Goal: Task Accomplishment & Management: Manage account settings

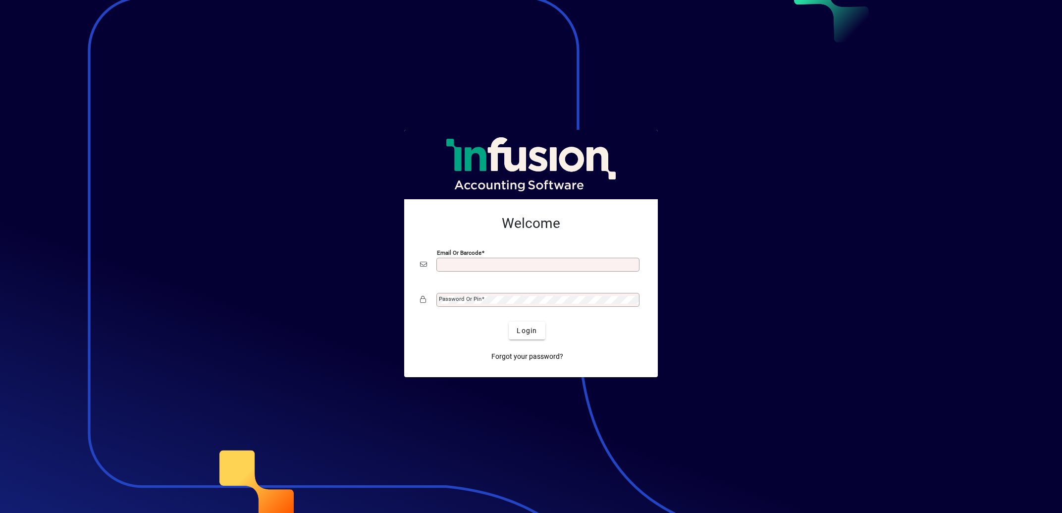
click at [465, 262] on input "Email or Barcode" at bounding box center [539, 265] width 200 height 8
click at [453, 265] on input "Email or Barcode" at bounding box center [539, 265] width 200 height 8
type input "*"
click at [480, 264] on input "Email or Barcode" at bounding box center [539, 265] width 200 height 8
type input "**********"
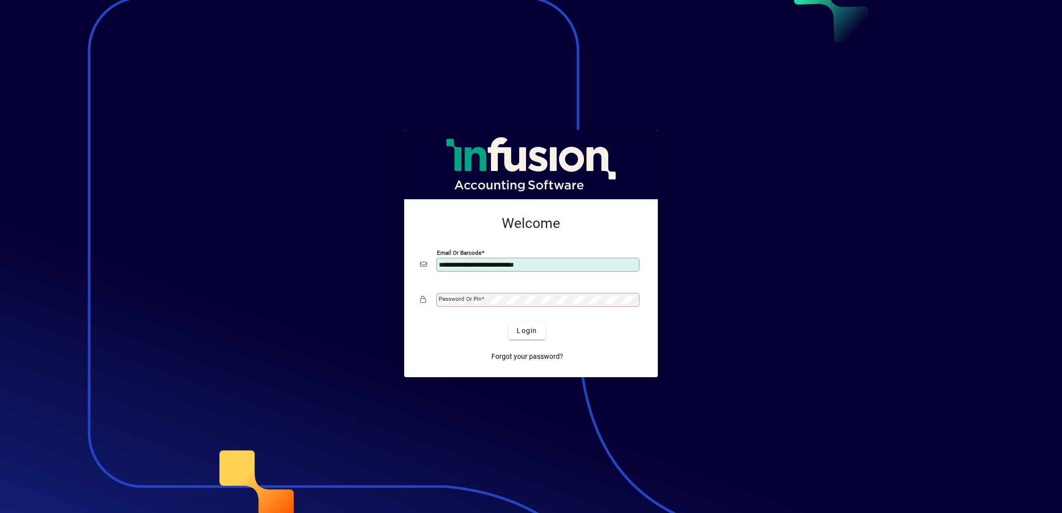
click at [479, 297] on mat-label "Password or Pin" at bounding box center [460, 298] width 43 height 7
click at [0, 0] on com-1password-button at bounding box center [0, 0] width 0 height 0
click at [528, 333] on span "Login" at bounding box center [527, 330] width 20 height 10
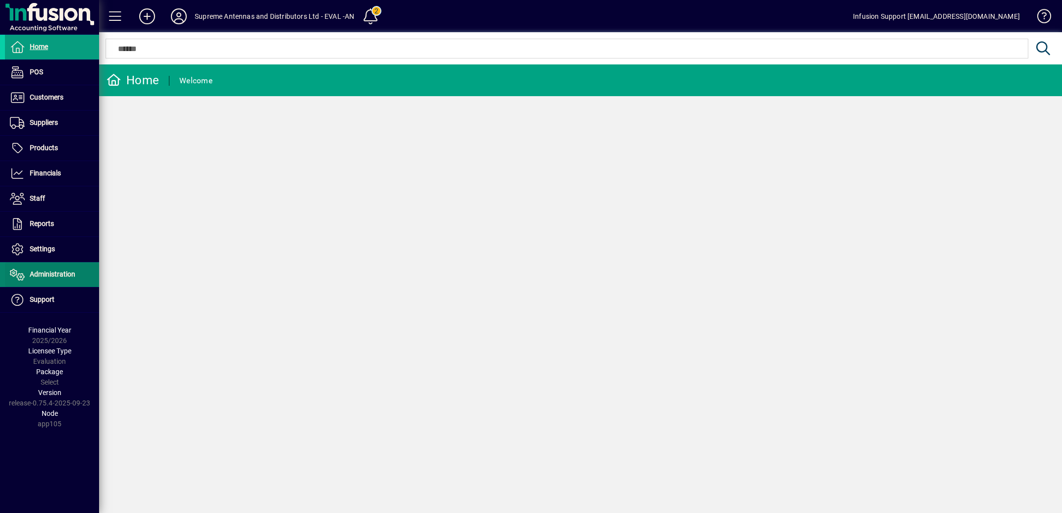
click at [56, 274] on span "Administration" at bounding box center [53, 274] width 46 height 8
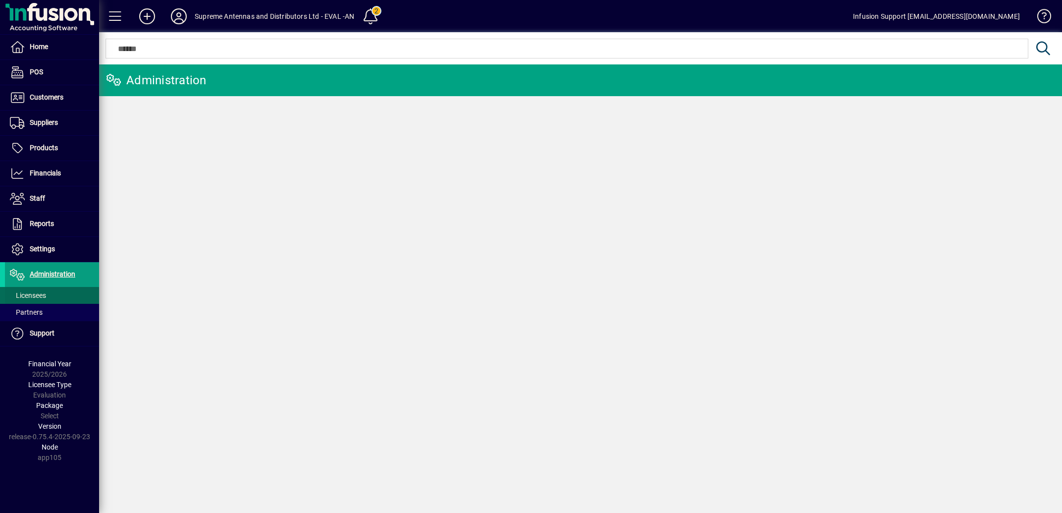
click at [37, 298] on span "Licensees" at bounding box center [28, 295] width 36 height 8
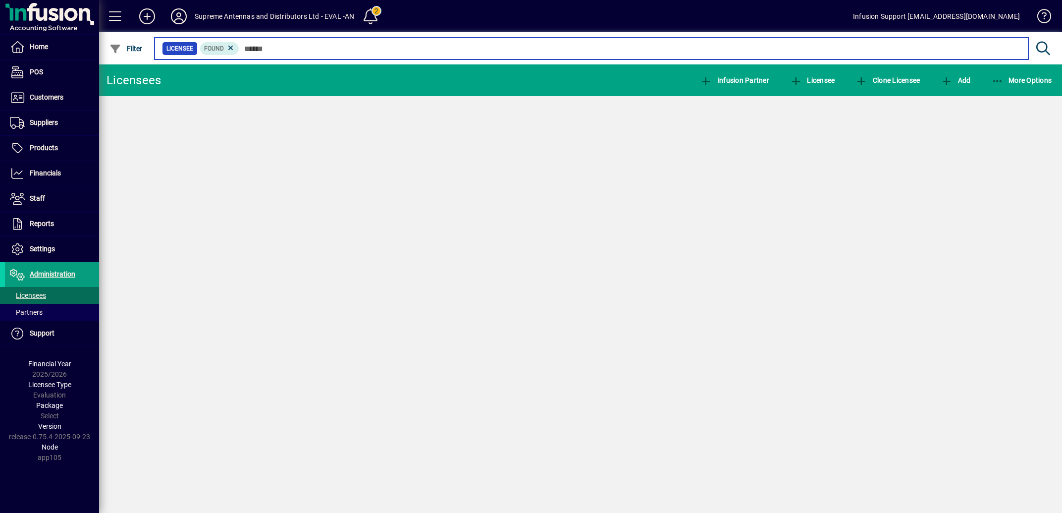
click at [261, 47] on input "text" at bounding box center [629, 49] width 781 height 14
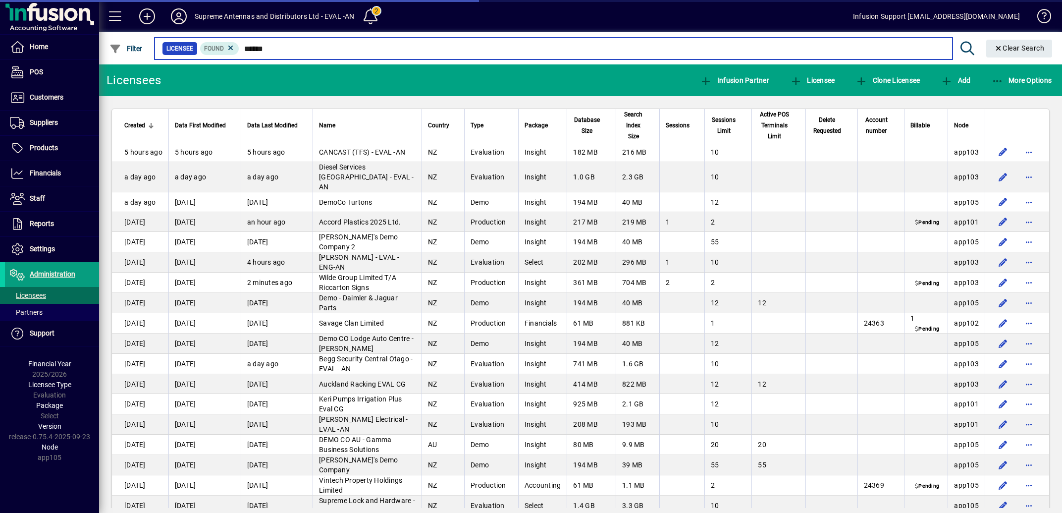
type input "******"
click at [280, 48] on input "text" at bounding box center [591, 49] width 705 height 14
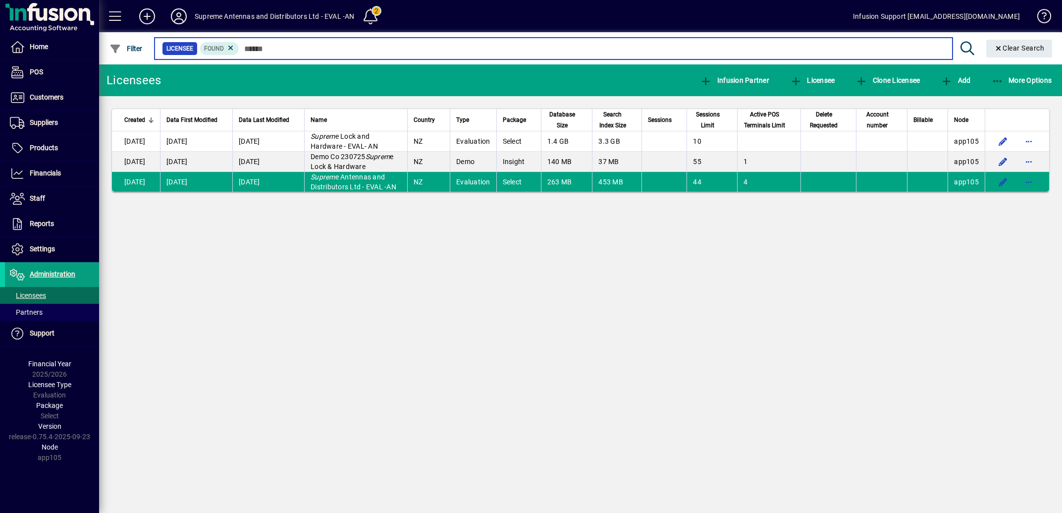
type input "******"
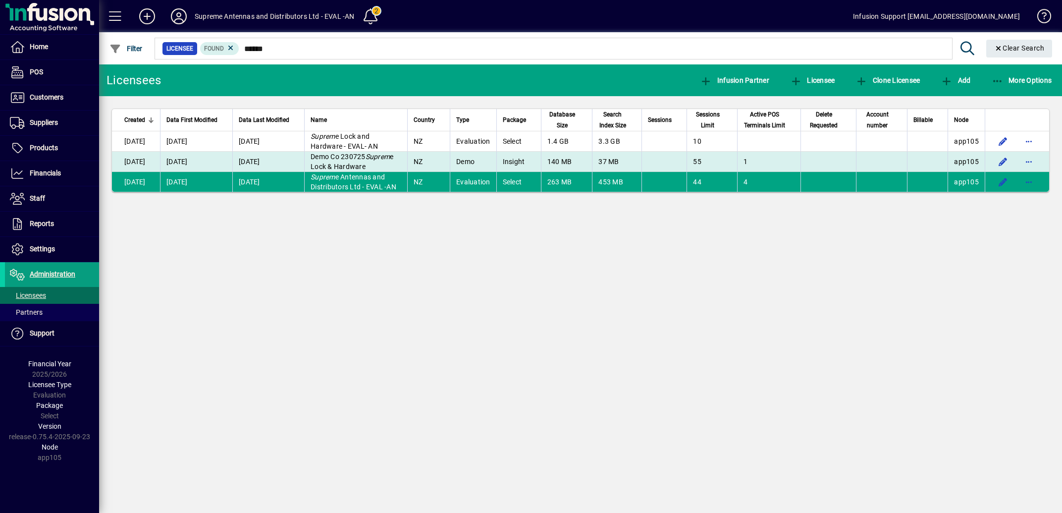
click at [361, 172] on td "Demo Co 230725 Suprem e Lock & Hardware" at bounding box center [355, 162] width 103 height 20
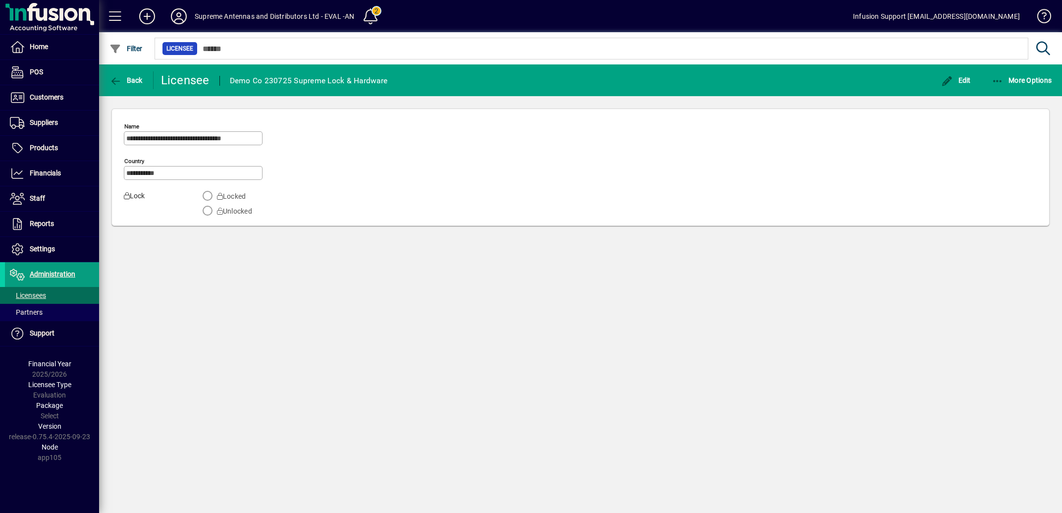
scroll to position [0, 6]
click at [51, 246] on span "Settings" at bounding box center [42, 249] width 25 height 8
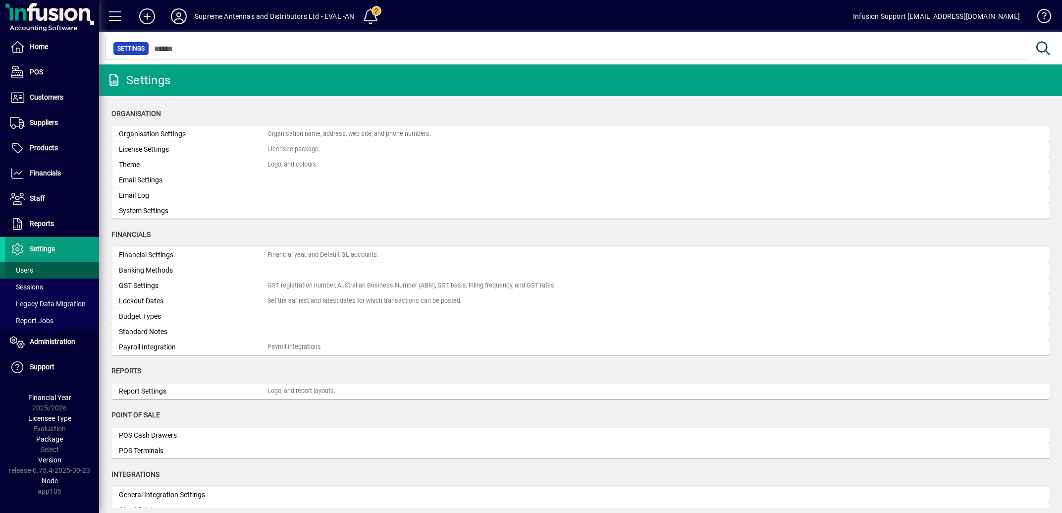
click at [27, 269] on span "Users" at bounding box center [21, 270] width 23 height 8
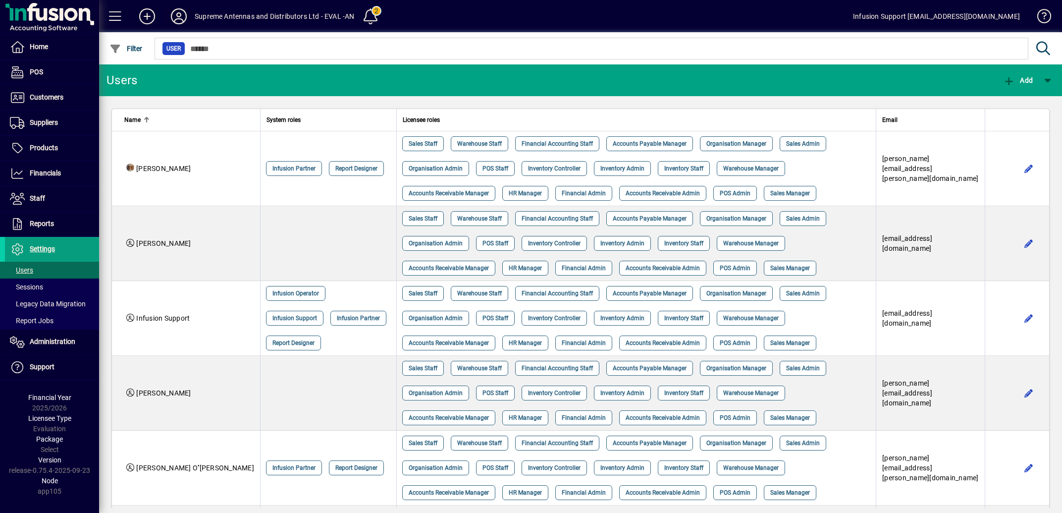
click at [180, 19] on icon at bounding box center [179, 16] width 20 height 16
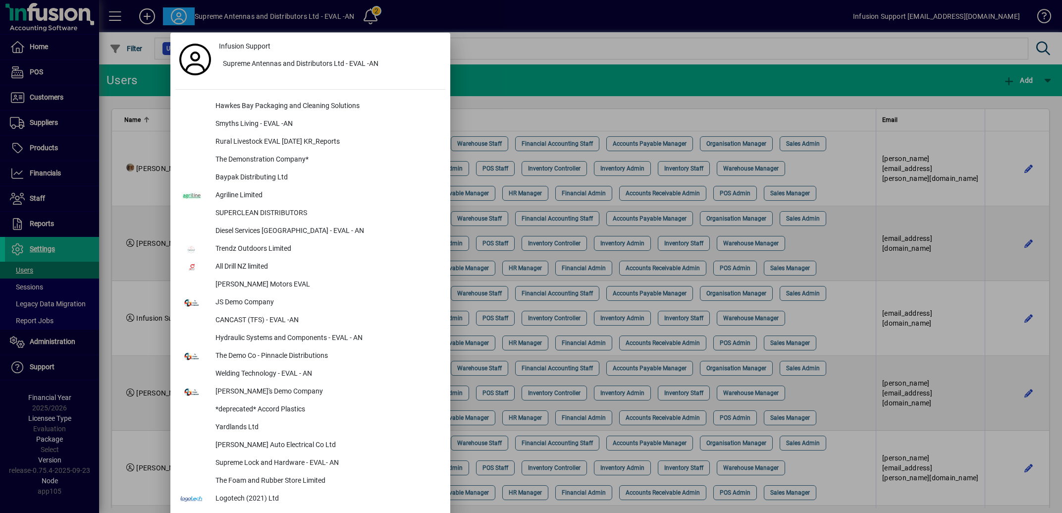
click at [46, 343] on div at bounding box center [531, 256] width 1062 height 513
click at [46, 343] on span "Administration" at bounding box center [53, 341] width 46 height 8
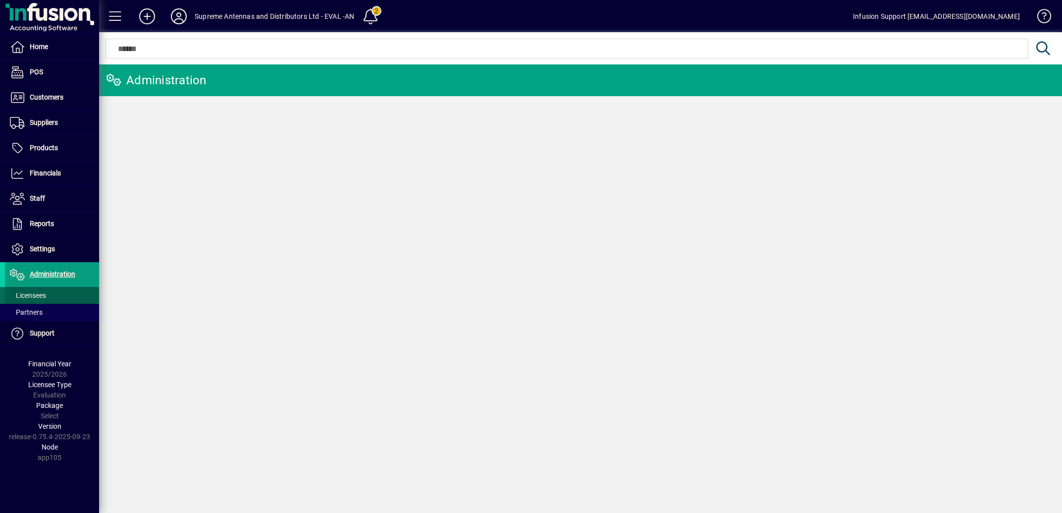
click at [36, 299] on span "Licensees" at bounding box center [28, 295] width 36 height 8
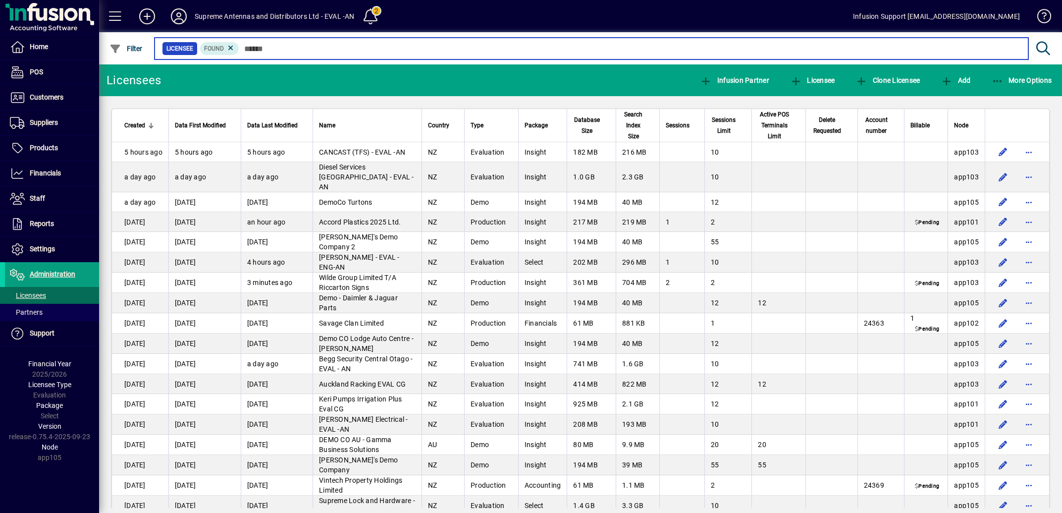
click at [326, 50] on input "text" at bounding box center [629, 49] width 781 height 14
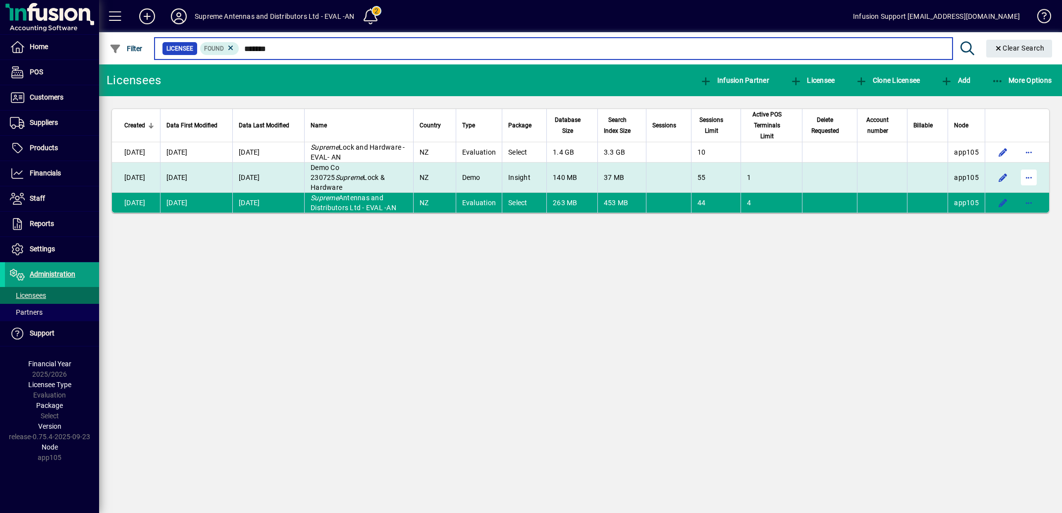
type input "*******"
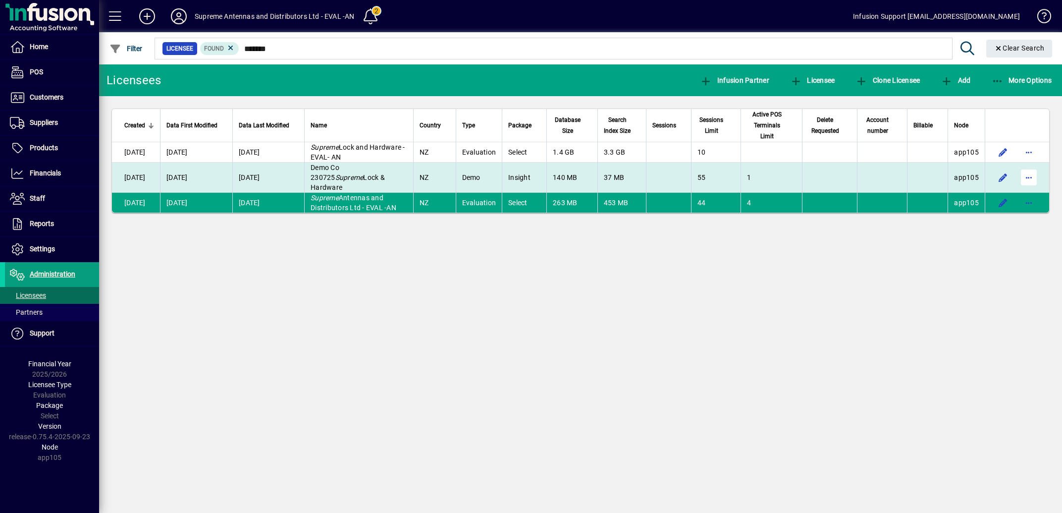
click at [1032, 172] on span "button" at bounding box center [1029, 177] width 24 height 24
drag, startPoint x: 974, startPoint y: 192, endPoint x: 943, endPoint y: 189, distance: 31.3
click at [975, 191] on span "Switch to licensee" at bounding box center [987, 194] width 83 height 12
